Goal: Task Accomplishment & Management: Use online tool/utility

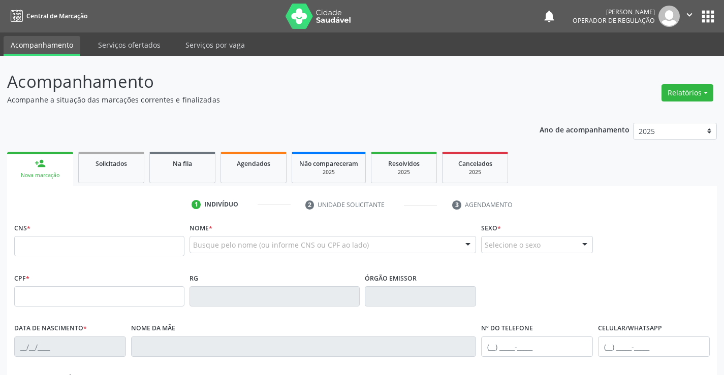
click at [687, 14] on icon "" at bounding box center [689, 14] width 11 height 11
click at [688, 14] on icon "" at bounding box center [689, 14] width 11 height 11
click at [252, 171] on link "Agendados" at bounding box center [254, 168] width 66 height 32
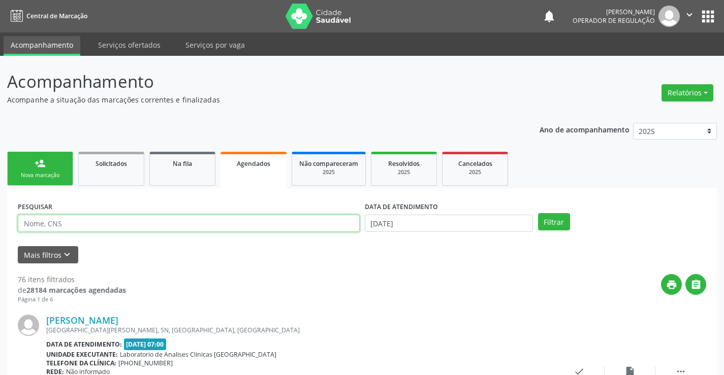
click at [122, 228] on input "text" at bounding box center [189, 223] width 342 height 17
type input "702007865684186"
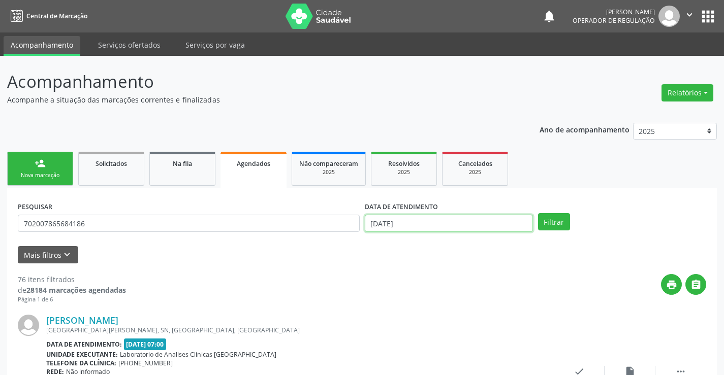
click at [386, 227] on input "18/08/2025" at bounding box center [449, 223] width 168 height 17
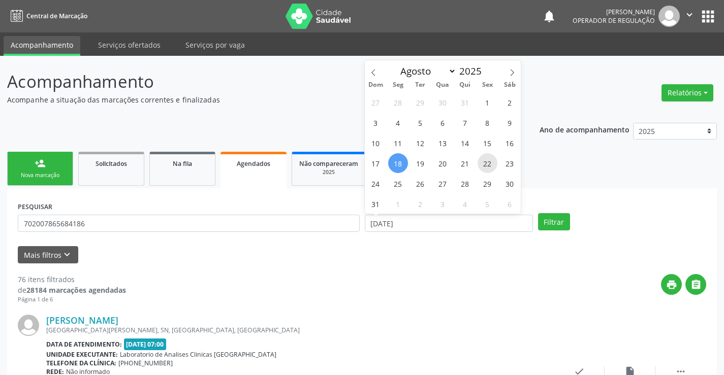
click at [489, 165] on span "22" at bounding box center [488, 163] width 20 height 20
type input "22/08/2025"
click at [489, 165] on span "22" at bounding box center [488, 163] width 20 height 20
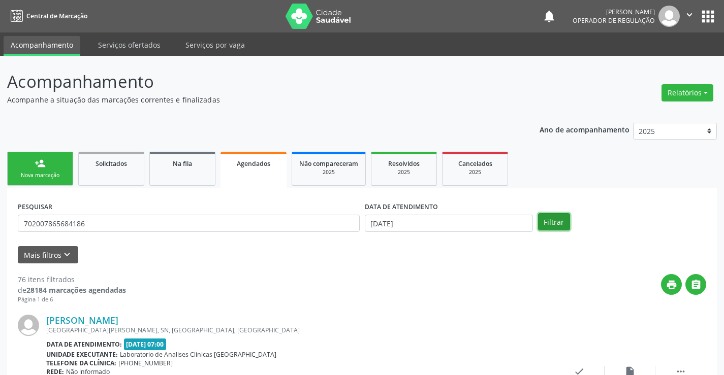
click at [550, 226] on button "Filtrar" at bounding box center [554, 221] width 32 height 17
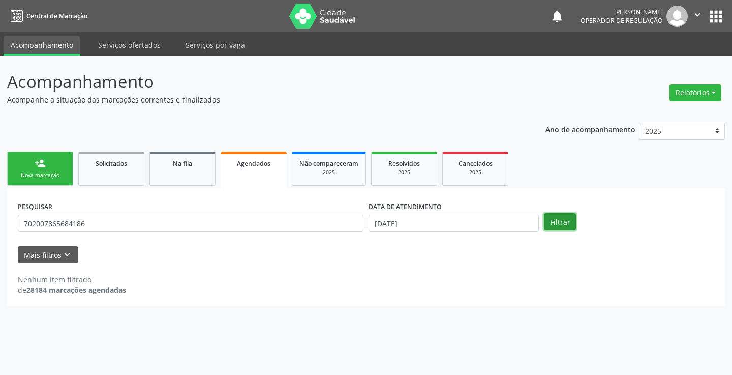
click at [547, 224] on button "Filtrar" at bounding box center [560, 221] width 32 height 17
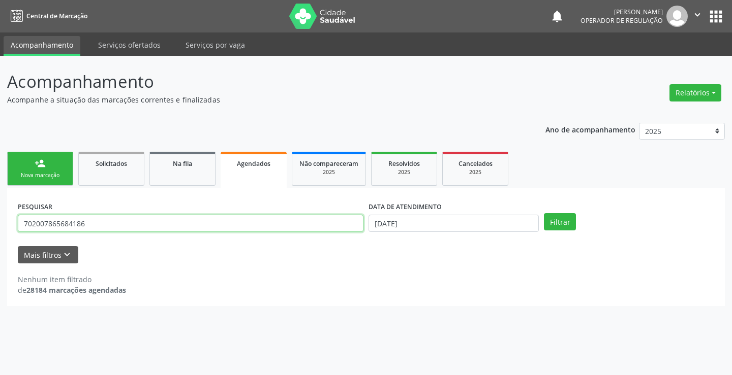
click at [318, 222] on input "702007865684186" at bounding box center [191, 223] width 346 height 17
type input "702007865684186"
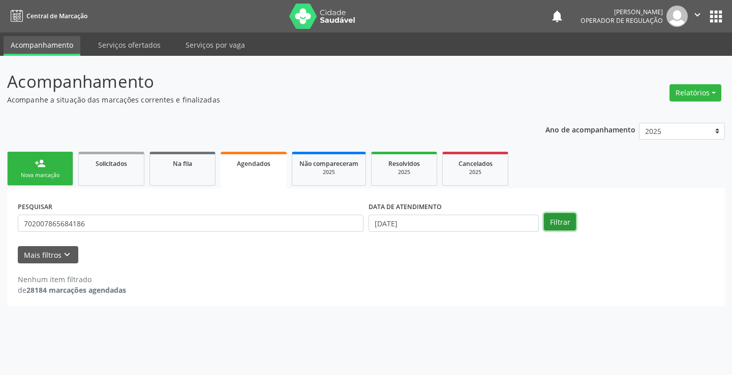
click at [555, 227] on button "Filtrar" at bounding box center [560, 221] width 32 height 17
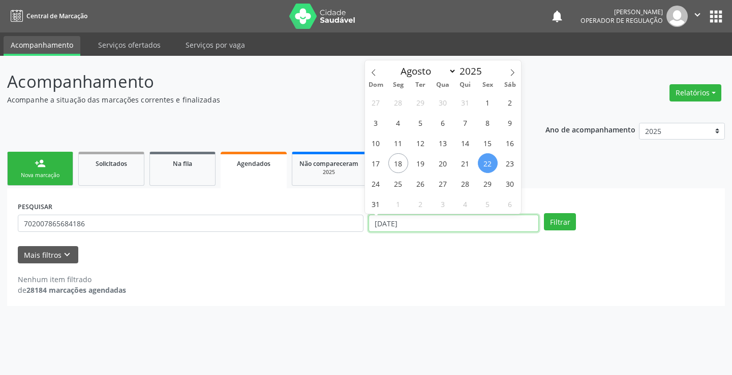
click at [485, 223] on input "22/08/2025" at bounding box center [453, 223] width 170 height 17
click at [395, 162] on span "18" at bounding box center [398, 163] width 20 height 20
type input "18/08/2025"
click at [490, 164] on span "22" at bounding box center [488, 163] width 20 height 20
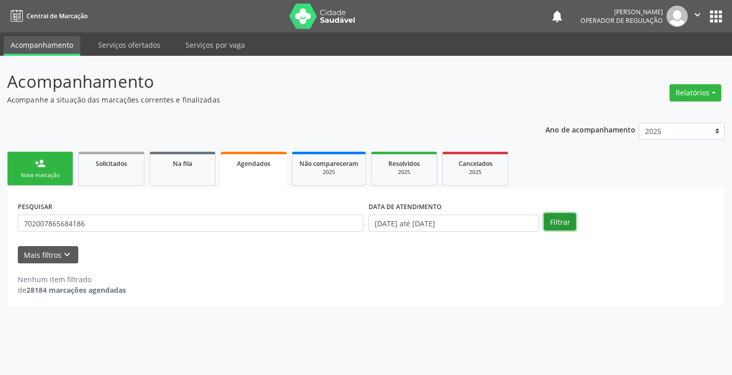
click at [567, 226] on button "Filtrar" at bounding box center [560, 221] width 32 height 17
click at [555, 222] on button "Filtrar" at bounding box center [560, 221] width 32 height 17
click at [133, 48] on link "Serviços ofertados" at bounding box center [129, 45] width 77 height 18
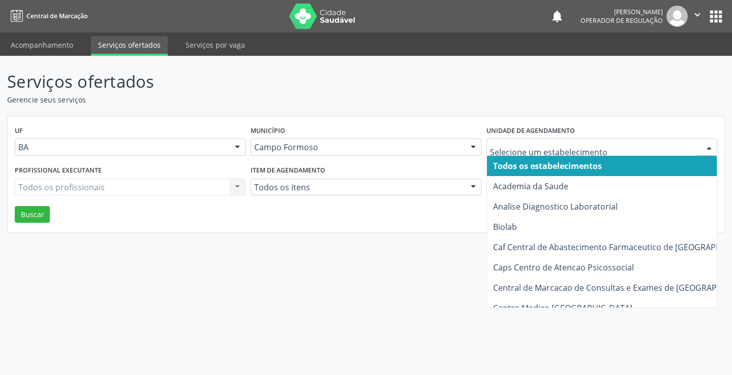
click at [707, 150] on div at bounding box center [708, 147] width 15 height 17
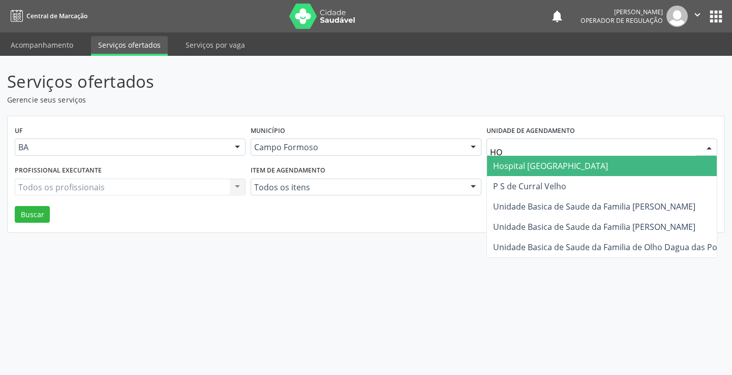
type input "HOS"
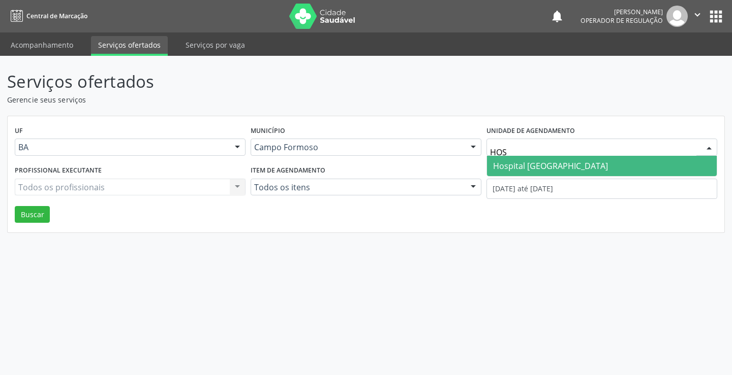
click at [545, 166] on span "Hospital [GEOGRAPHIC_DATA]" at bounding box center [550, 166] width 115 height 11
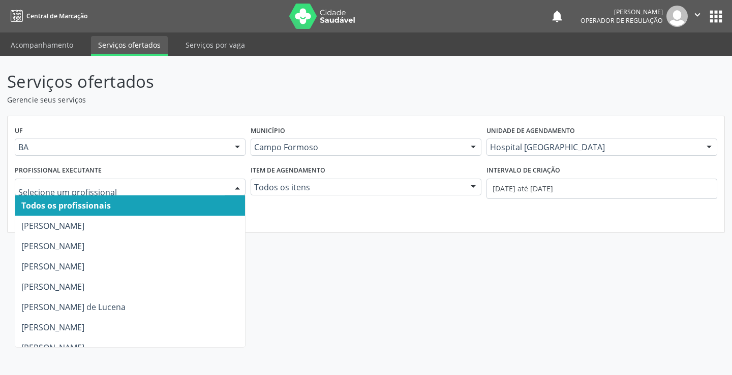
click at [237, 186] on div at bounding box center [237, 187] width 15 height 17
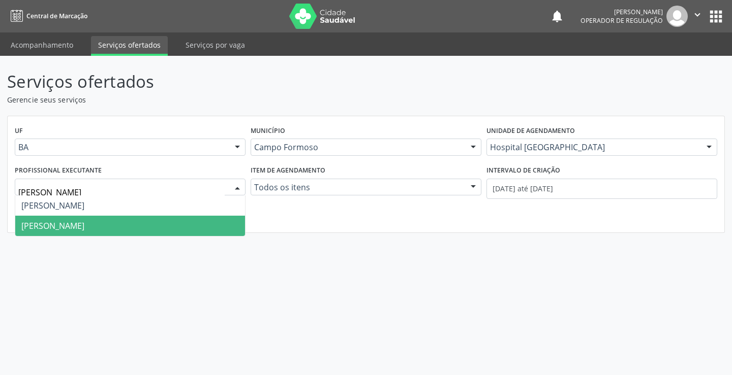
click at [84, 228] on span "Ricardo Sampaio Boaventura" at bounding box center [52, 226] width 63 height 11
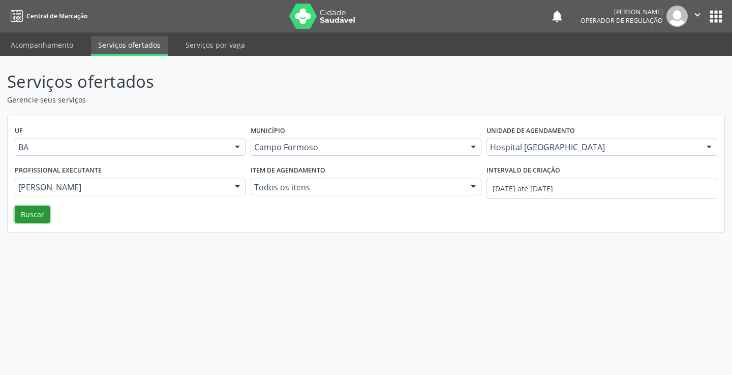
click at [34, 217] on button "Buscar" at bounding box center [32, 214] width 35 height 17
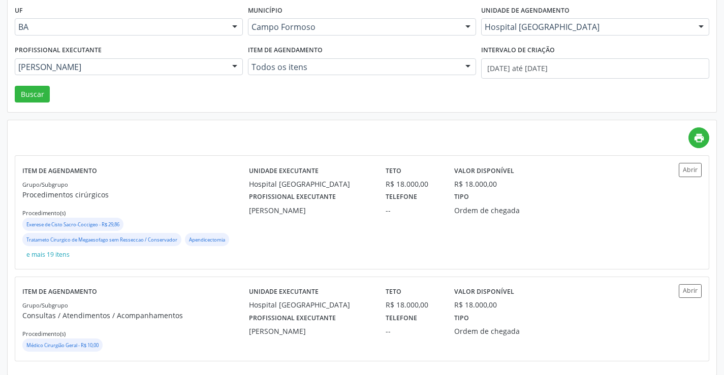
scroll to position [129, 0]
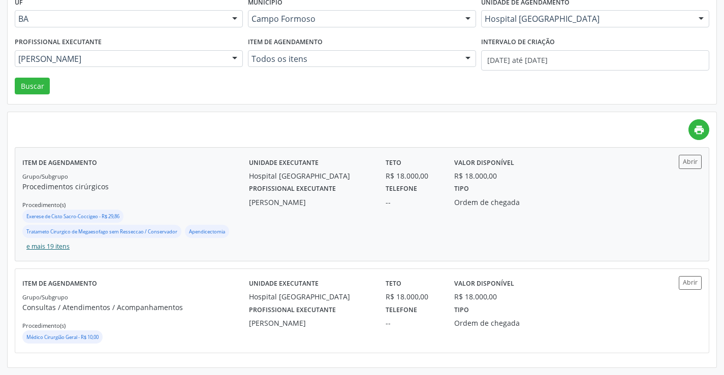
click at [42, 245] on button "e mais 19 itens" at bounding box center [47, 247] width 51 height 14
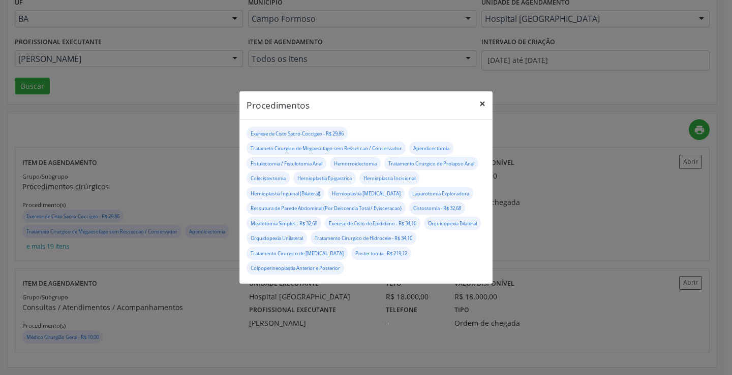
click at [482, 103] on button "×" at bounding box center [482, 103] width 20 height 25
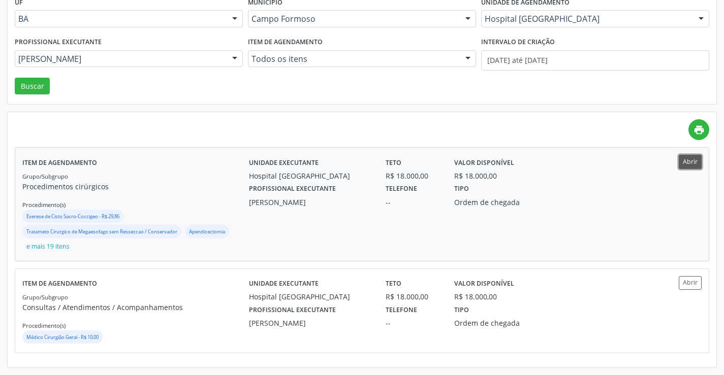
click at [685, 162] on button "Abrir" at bounding box center [690, 162] width 23 height 14
click at [692, 284] on button "Abrir" at bounding box center [690, 283] width 23 height 14
click at [235, 58] on div at bounding box center [234, 59] width 15 height 17
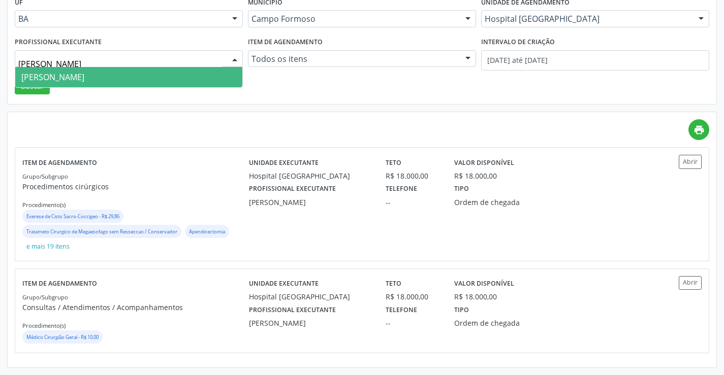
click at [84, 79] on span "Silvio Luis Barros Matos" at bounding box center [52, 77] width 63 height 11
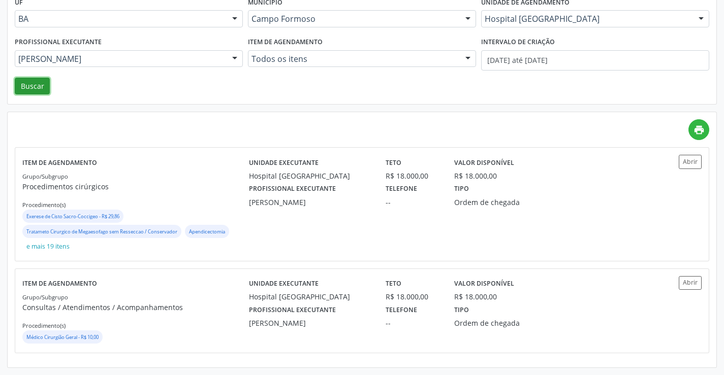
click at [36, 85] on button "Buscar" at bounding box center [32, 86] width 35 height 17
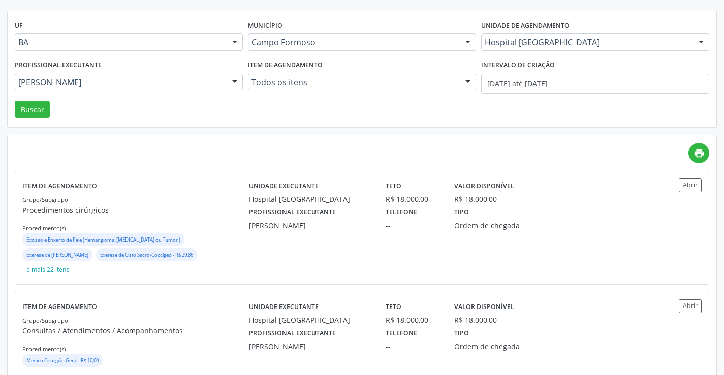
scroll to position [115, 0]
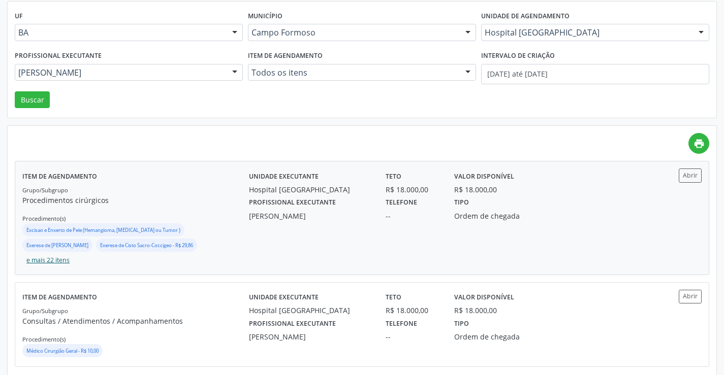
click at [74, 254] on button "e mais 22 itens" at bounding box center [47, 261] width 51 height 14
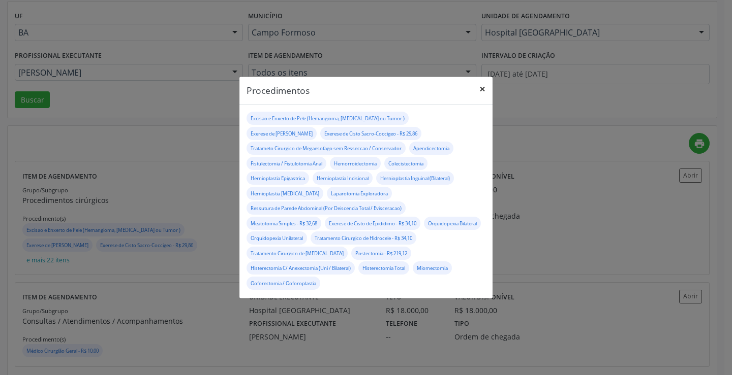
click at [484, 86] on button "×" at bounding box center [482, 89] width 20 height 25
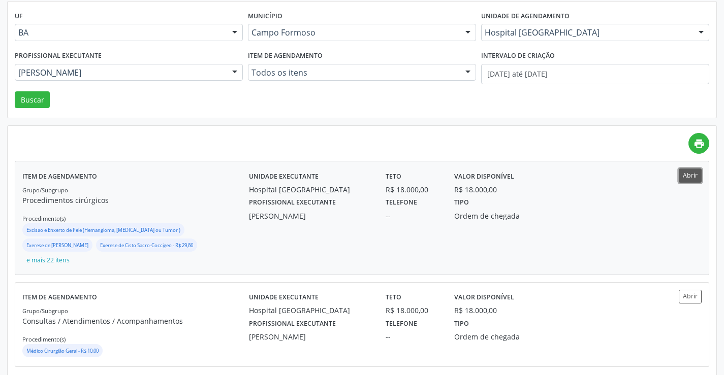
click at [685, 179] on button "Abrir" at bounding box center [690, 176] width 23 height 14
click at [695, 290] on button "Abrir" at bounding box center [690, 297] width 23 height 14
click at [234, 70] on div at bounding box center [234, 73] width 15 height 17
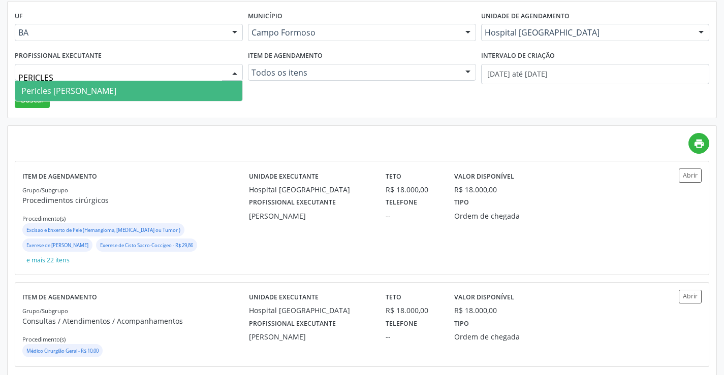
click at [116, 92] on span "Pericles Leonardy Oliveira Pinheiro" at bounding box center [68, 90] width 95 height 11
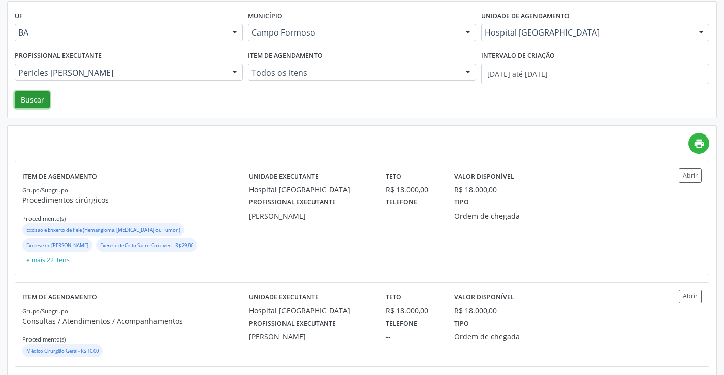
click at [32, 104] on button "Buscar" at bounding box center [32, 99] width 35 height 17
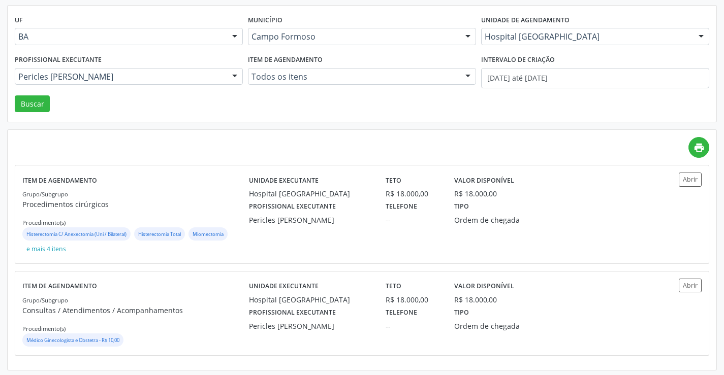
scroll to position [113, 0]
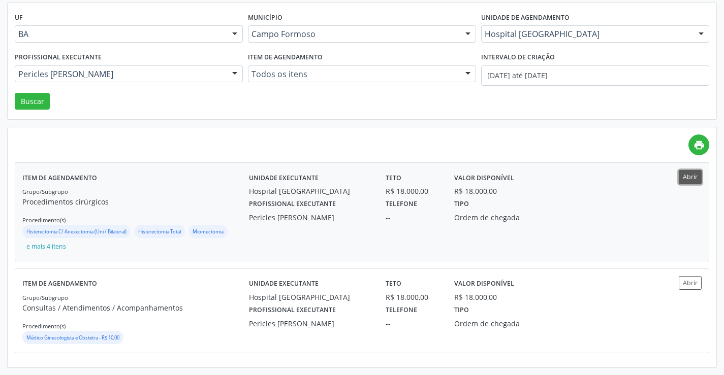
click at [689, 176] on button "Abrir" at bounding box center [690, 177] width 23 height 14
click at [685, 285] on button "Abrir" at bounding box center [690, 283] width 23 height 14
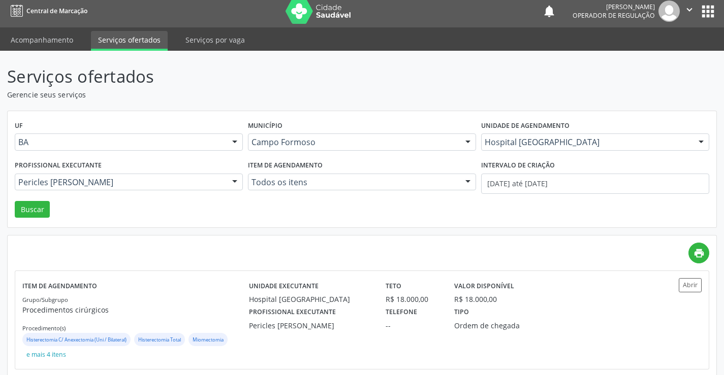
scroll to position [0, 0]
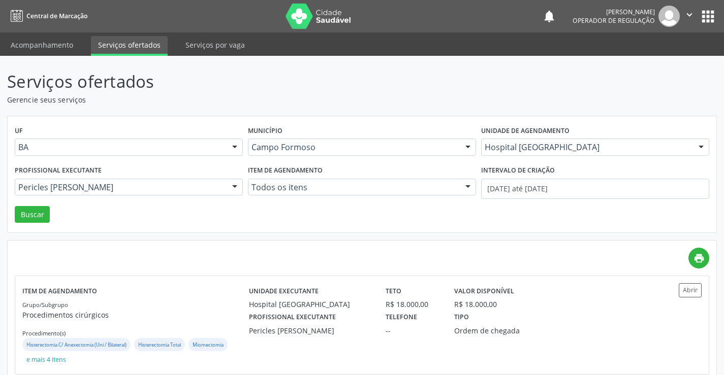
click at [236, 186] on div at bounding box center [234, 187] width 15 height 17
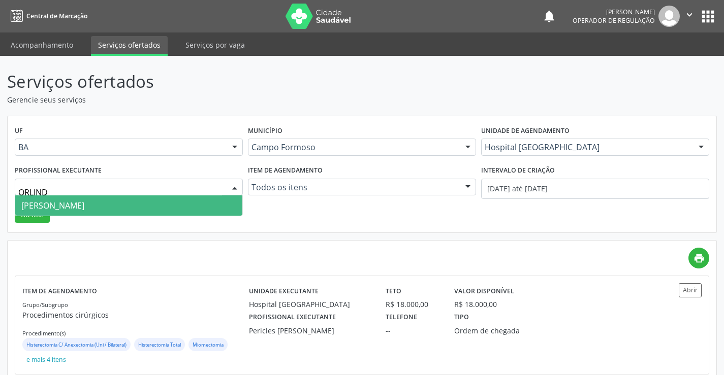
type input "ORLINDO"
click at [46, 207] on span "[PERSON_NAME]" at bounding box center [52, 205] width 63 height 11
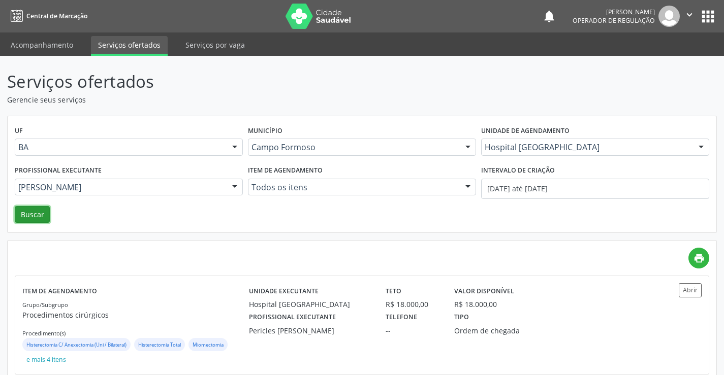
click at [31, 214] on button "Buscar" at bounding box center [32, 214] width 35 height 17
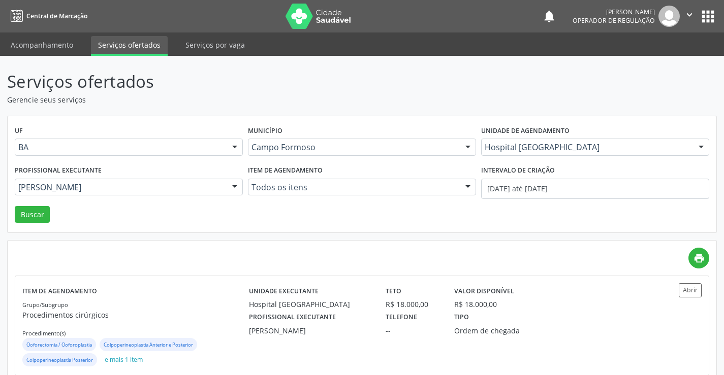
scroll to position [115, 0]
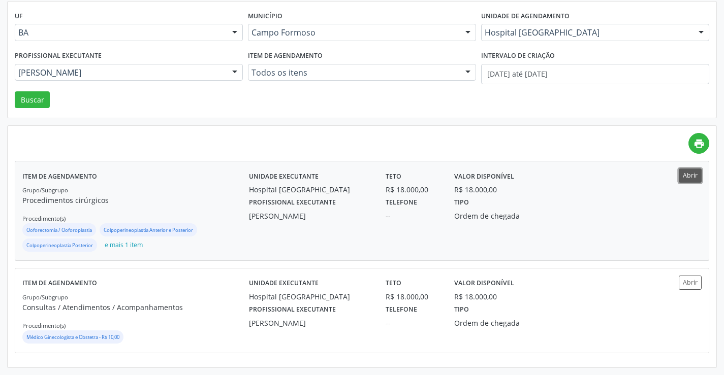
click at [688, 174] on button "Abrir" at bounding box center [690, 176] width 23 height 14
click at [691, 284] on button "Abrir" at bounding box center [690, 283] width 23 height 14
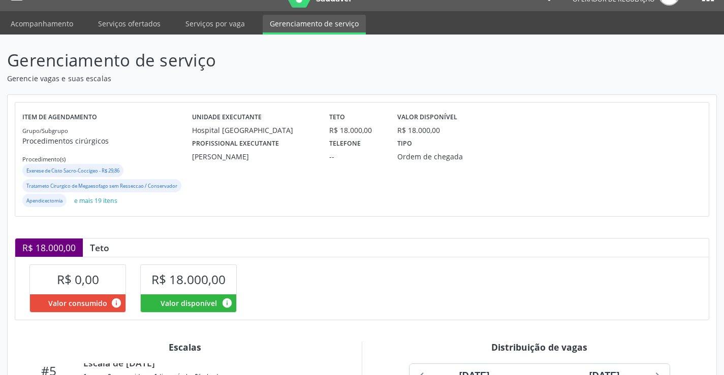
scroll to position [19, 0]
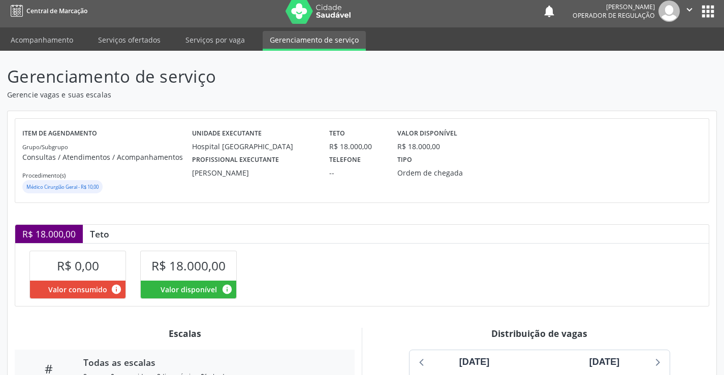
scroll to position [1, 0]
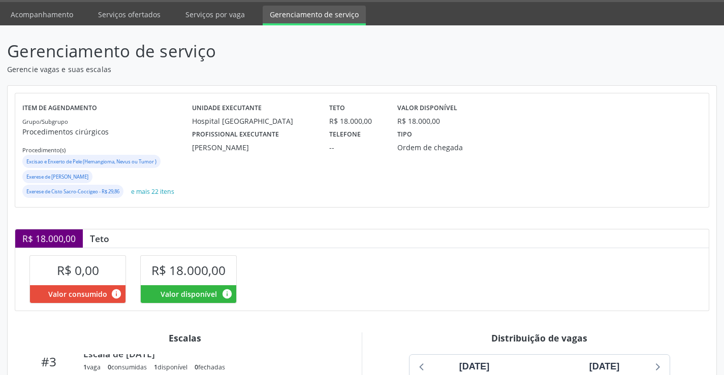
scroll to position [17, 0]
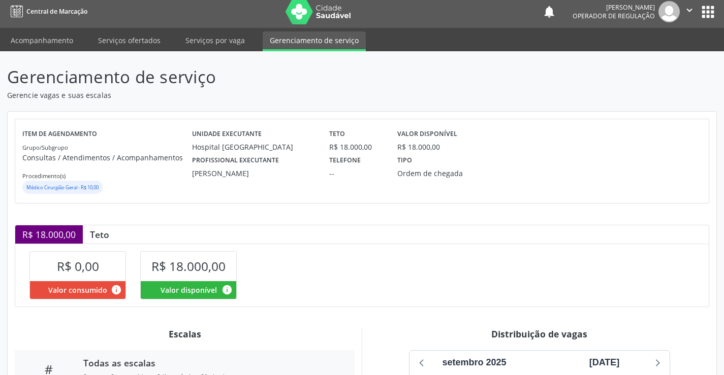
scroll to position [4, 0]
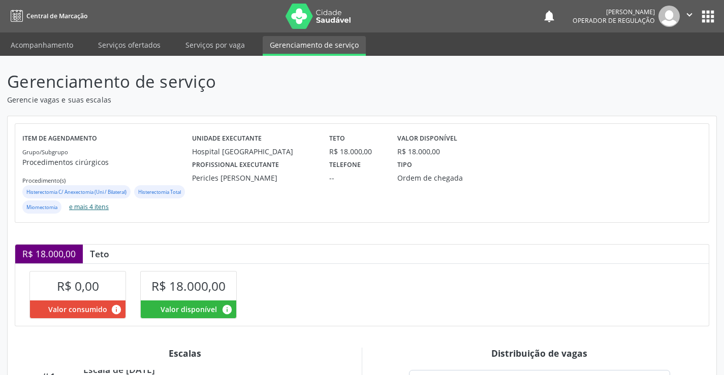
click at [113, 208] on button "e mais 4 itens" at bounding box center [89, 208] width 48 height 14
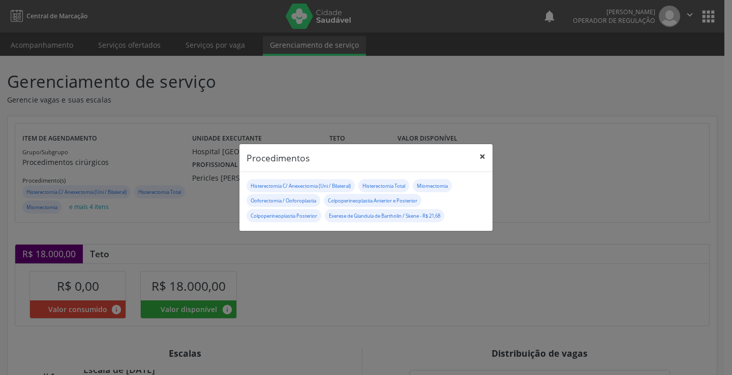
click at [478, 155] on button "×" at bounding box center [482, 156] width 20 height 25
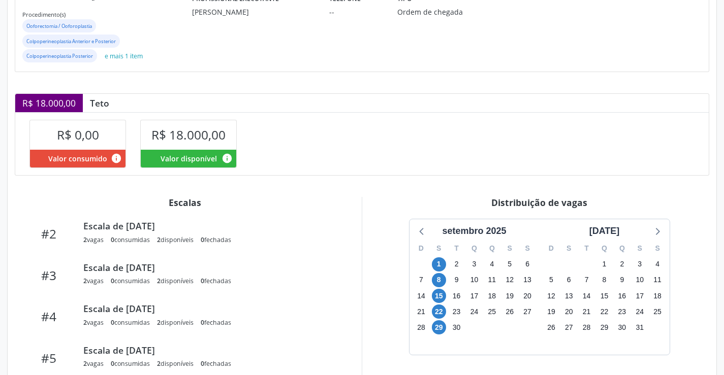
scroll to position [92, 0]
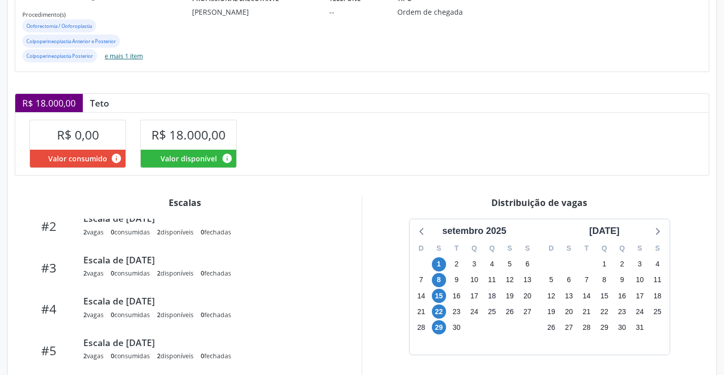
click at [112, 54] on button "e mais 1 item" at bounding box center [124, 56] width 46 height 14
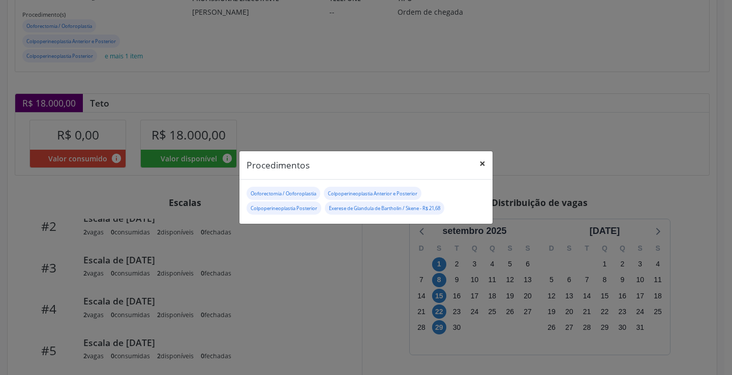
click at [481, 162] on button "×" at bounding box center [482, 163] width 20 height 25
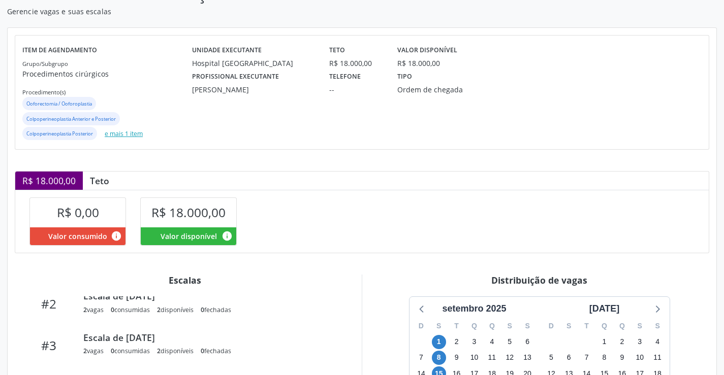
scroll to position [0, 0]
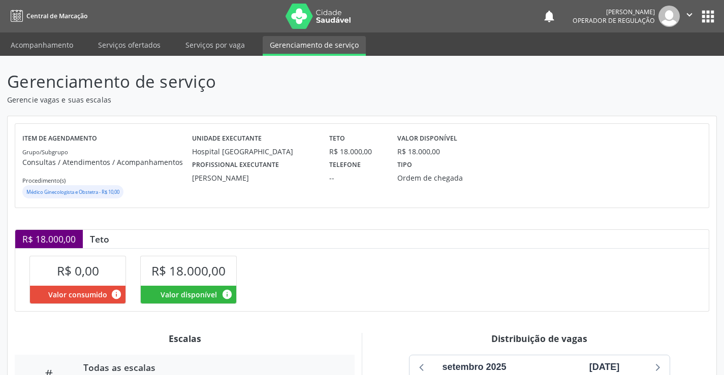
click at [689, 13] on icon "" at bounding box center [689, 14] width 11 height 11
click at [655, 64] on link "Sair" at bounding box center [664, 62] width 70 height 14
